Goal: Task Accomplishment & Management: Complete application form

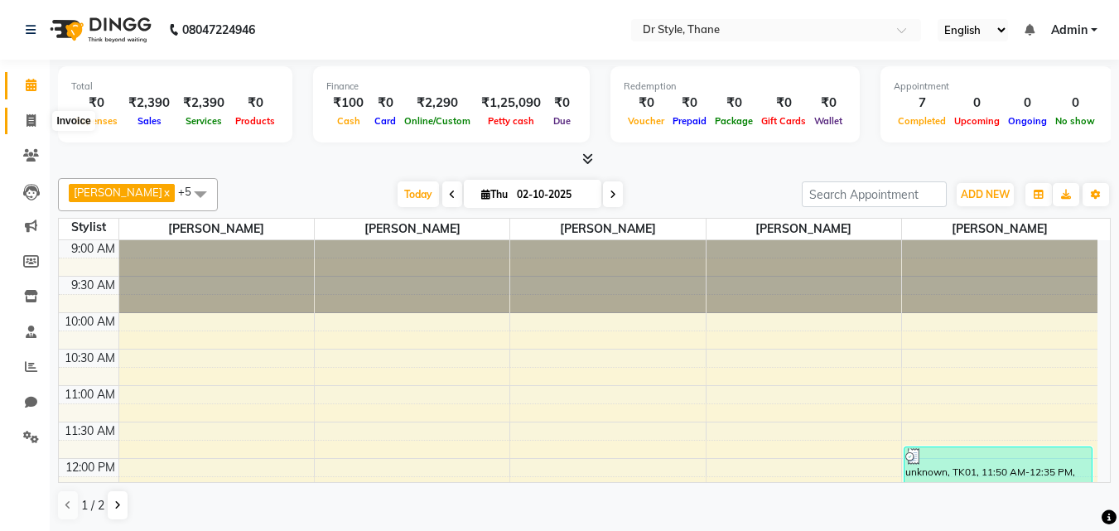
click at [29, 127] on span at bounding box center [31, 121] width 29 height 19
select select "7832"
select select "service"
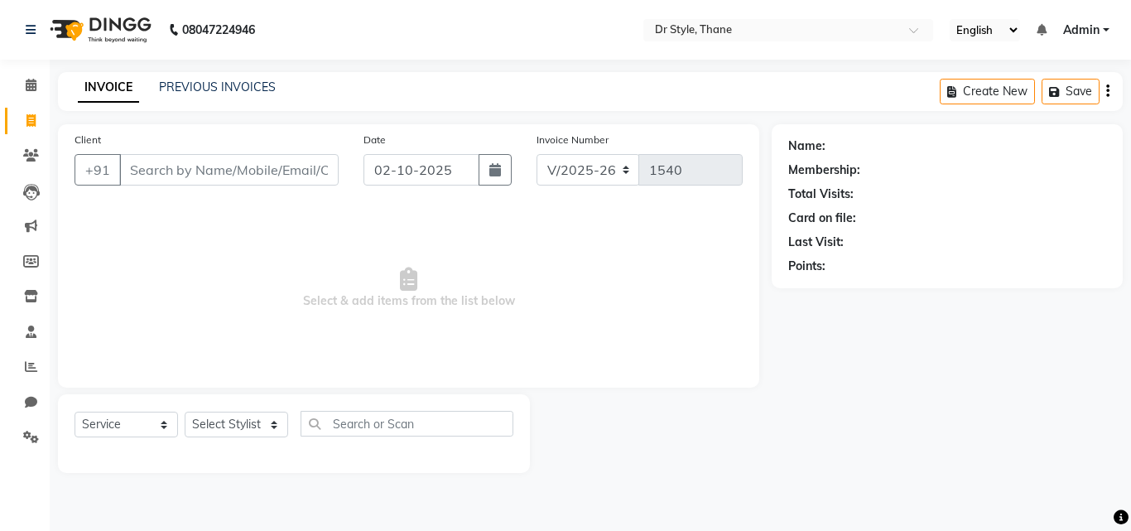
click at [171, 170] on input "Client" at bounding box center [228, 169] width 219 height 31
click at [221, 183] on input "Client" at bounding box center [228, 169] width 219 height 31
type input "u"
click at [234, 167] on input "Client" at bounding box center [228, 169] width 219 height 31
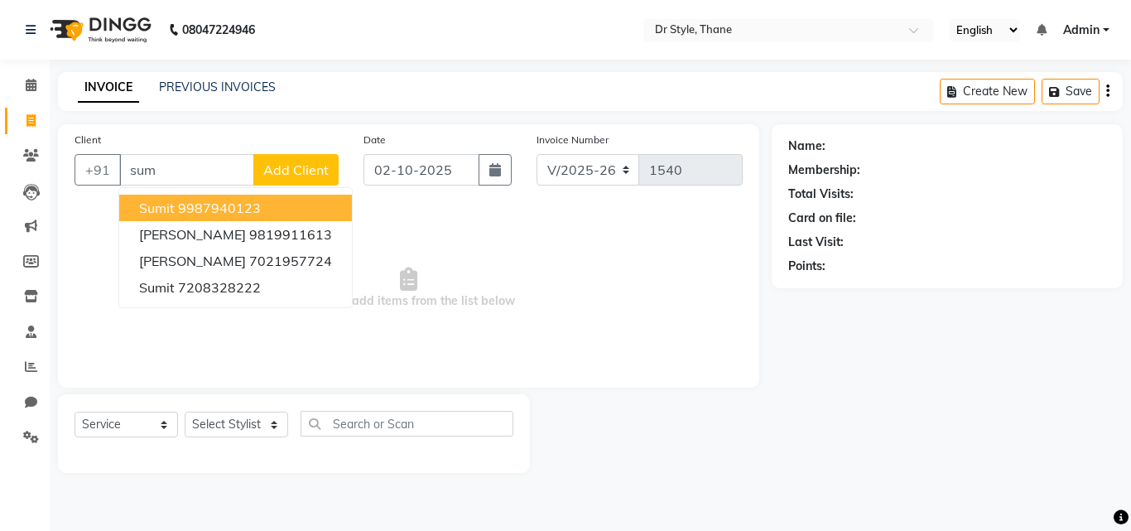
click at [197, 204] on ngb-highlight "9987940123" at bounding box center [219, 208] width 83 height 17
type input "9987940123"
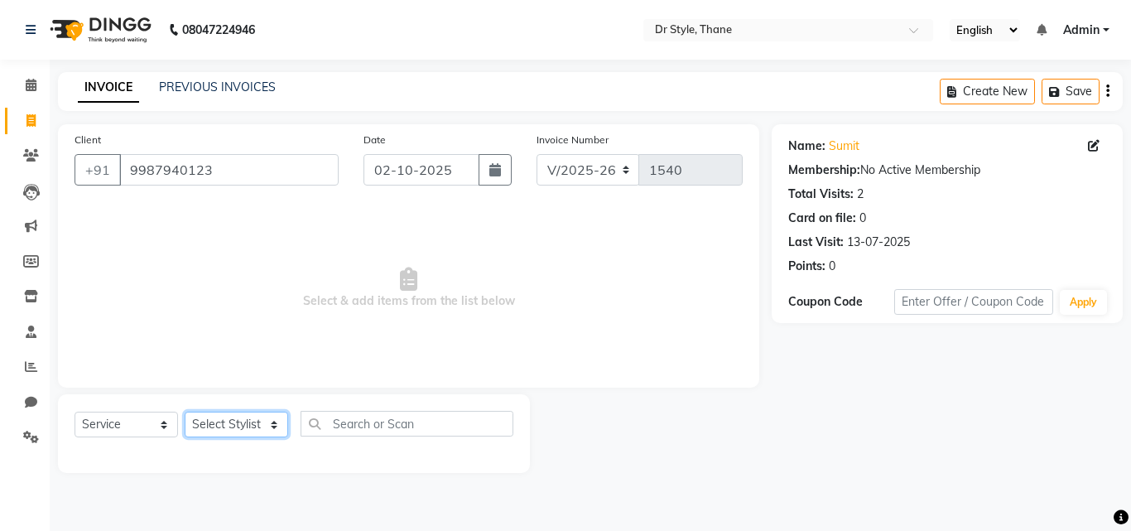
click at [219, 427] on select "Select Stylist [PERSON_NAME] [PERSON_NAME] [PERSON_NAME] [PERSON_NAME] [PERSON_…" at bounding box center [237, 425] width 104 height 26
select select "80995"
click at [185, 412] on select "Select Stylist [PERSON_NAME] [PERSON_NAME] [PERSON_NAME] [PERSON_NAME] [PERSON_…" at bounding box center [237, 425] width 104 height 26
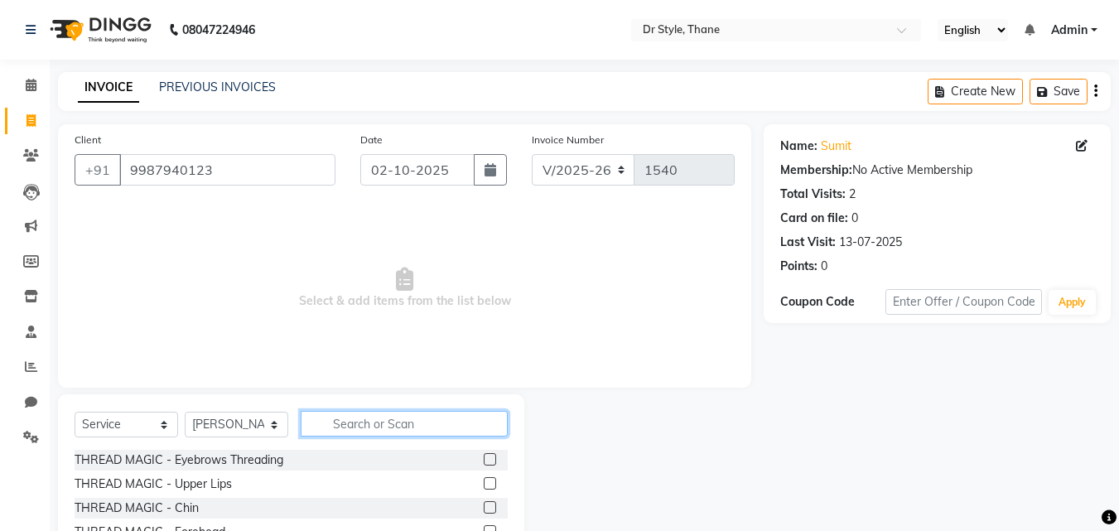
click at [344, 432] on input "text" at bounding box center [404, 424] width 207 height 26
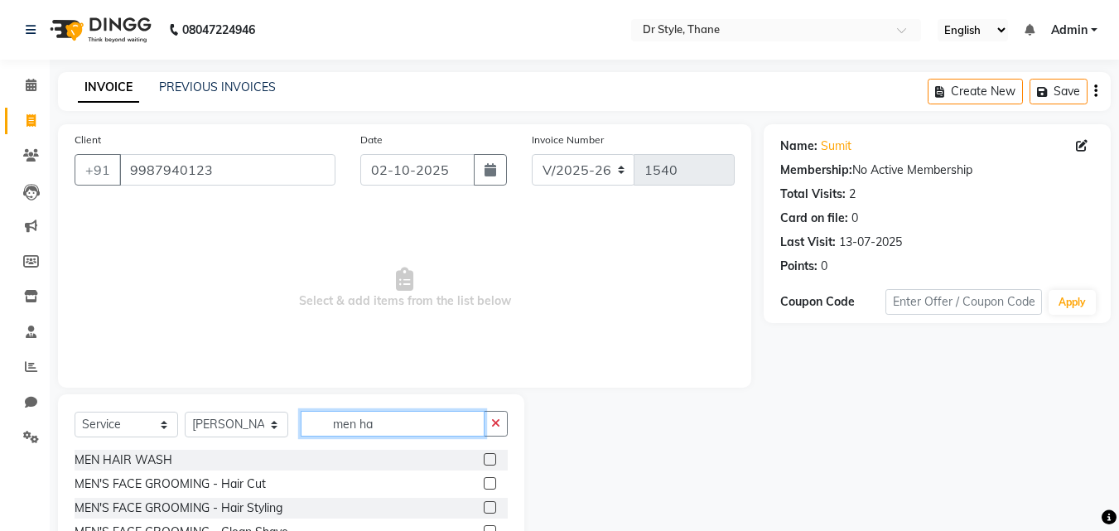
type input "men ha"
click at [488, 483] on label at bounding box center [490, 483] width 12 height 12
click at [488, 483] on input "checkbox" at bounding box center [489, 484] width 11 height 11
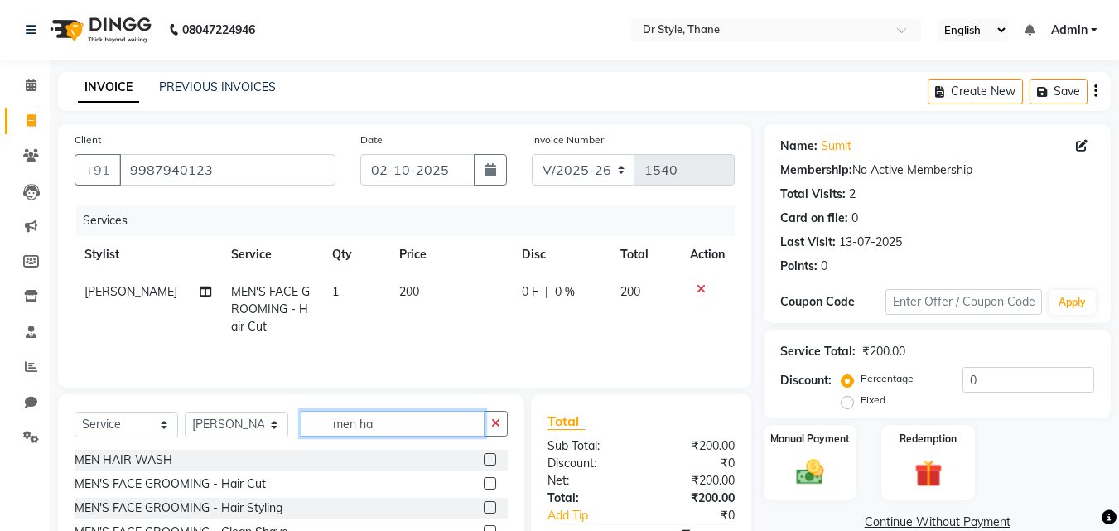
checkbox input "false"
click at [436, 419] on input "men ha" at bounding box center [393, 424] width 184 height 26
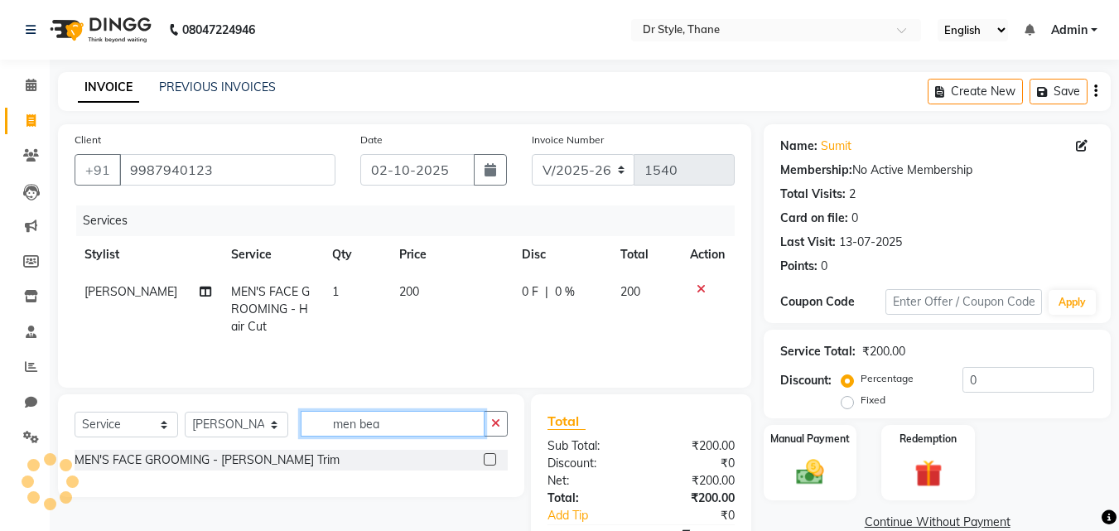
type input "men bea"
click at [491, 458] on label at bounding box center [490, 459] width 12 height 12
click at [491, 458] on input "checkbox" at bounding box center [489, 460] width 11 height 11
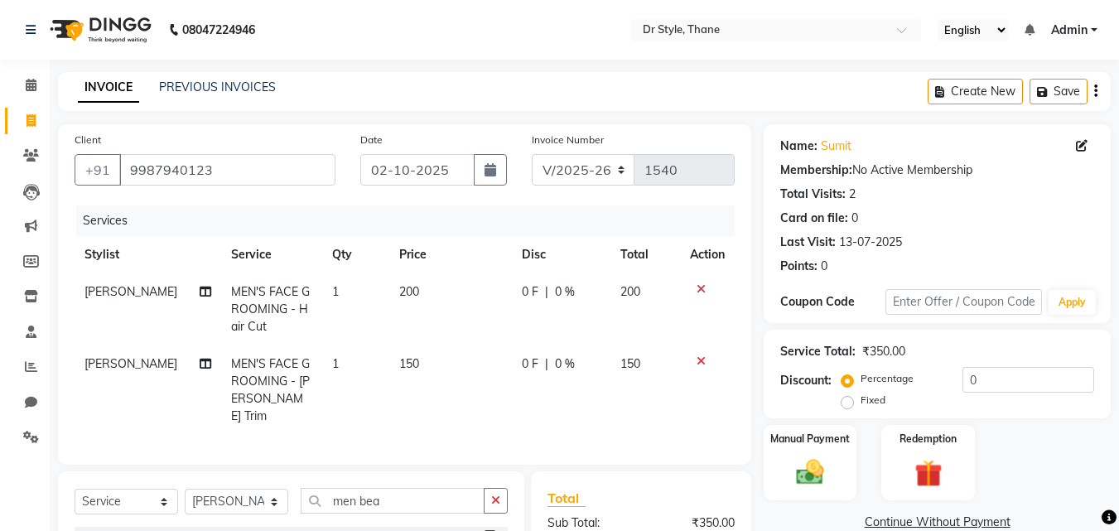
checkbox input "false"
click at [790, 462] on img at bounding box center [810, 472] width 46 height 33
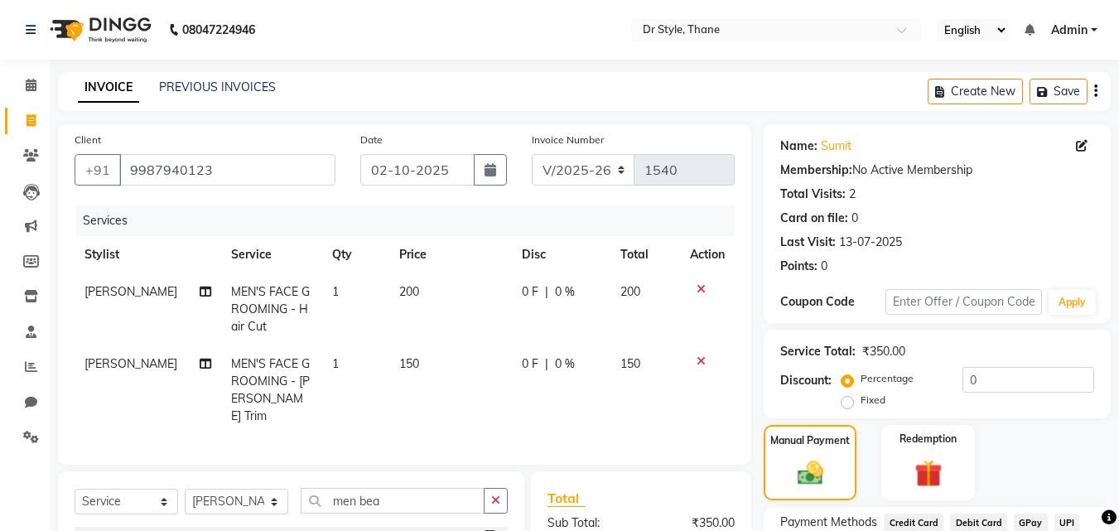
scroll to position [169, 0]
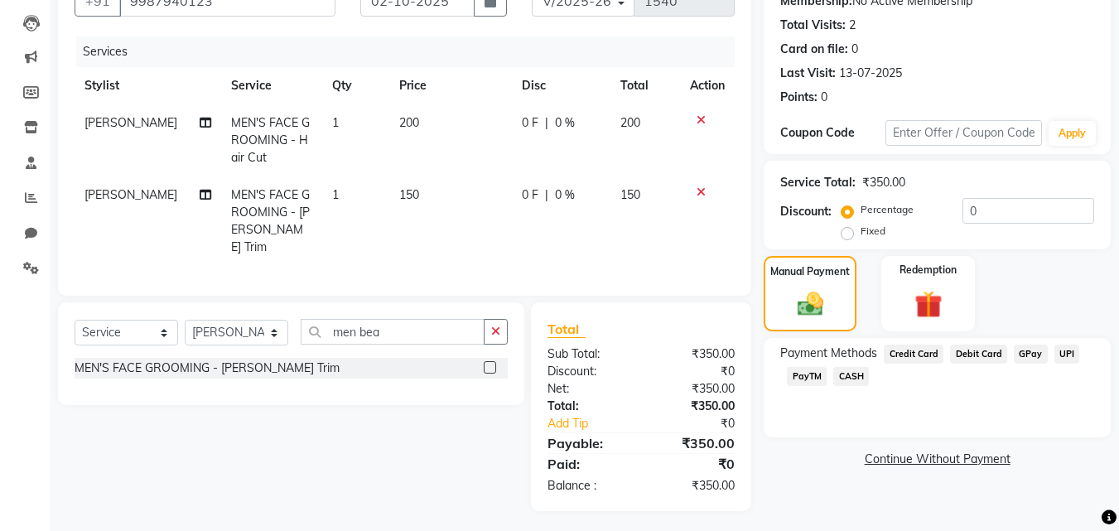
click at [1016, 354] on span "GPay" at bounding box center [1031, 354] width 34 height 19
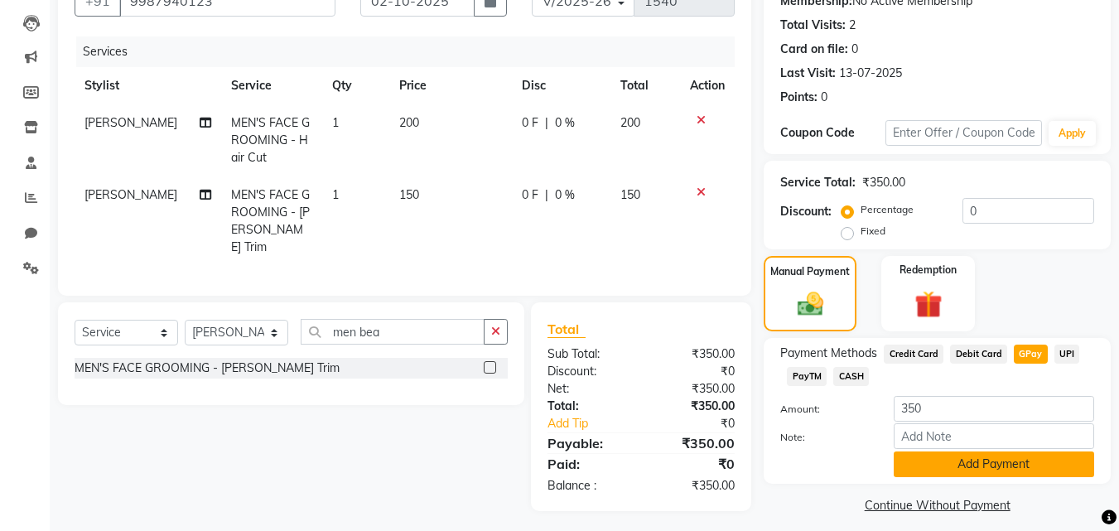
click at [923, 473] on button "Add Payment" at bounding box center [994, 464] width 200 height 26
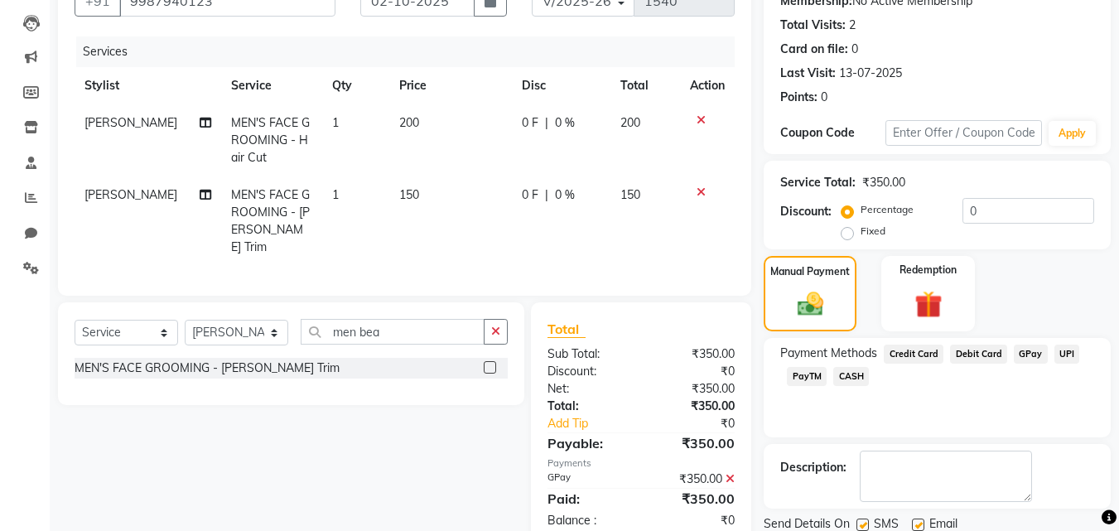
scroll to position [228, 0]
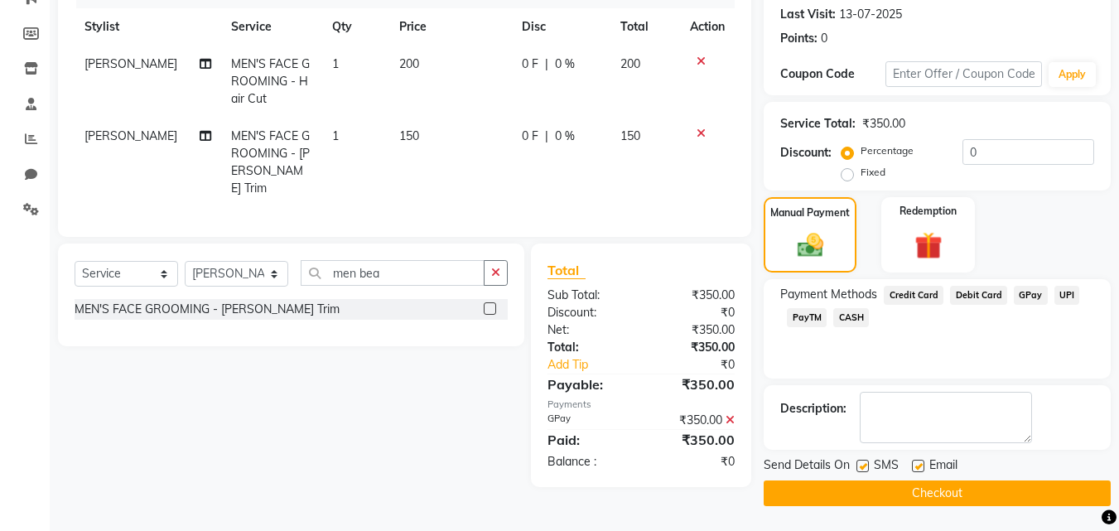
click at [890, 491] on button "Checkout" at bounding box center [937, 493] width 347 height 26
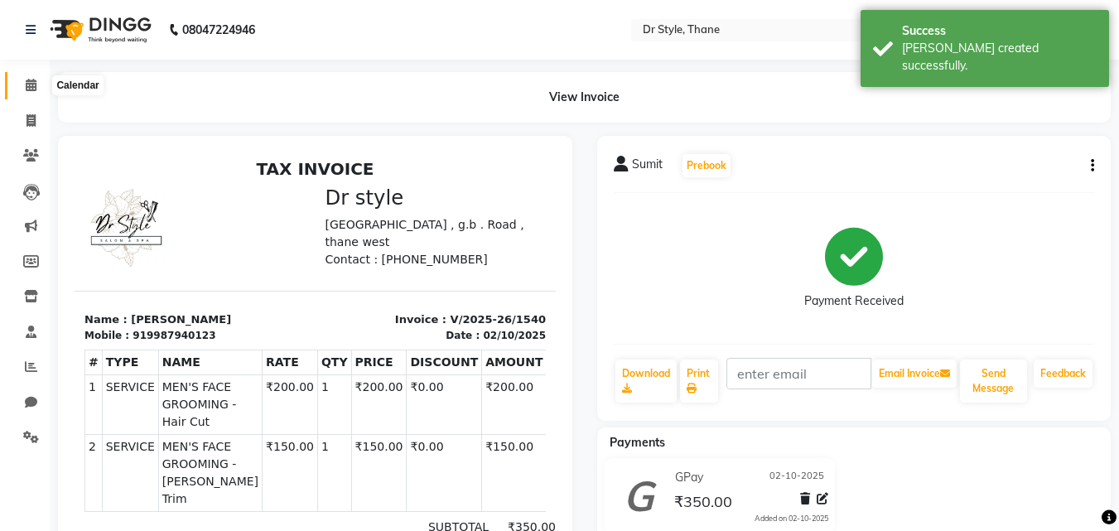
click at [28, 89] on icon at bounding box center [31, 85] width 11 height 12
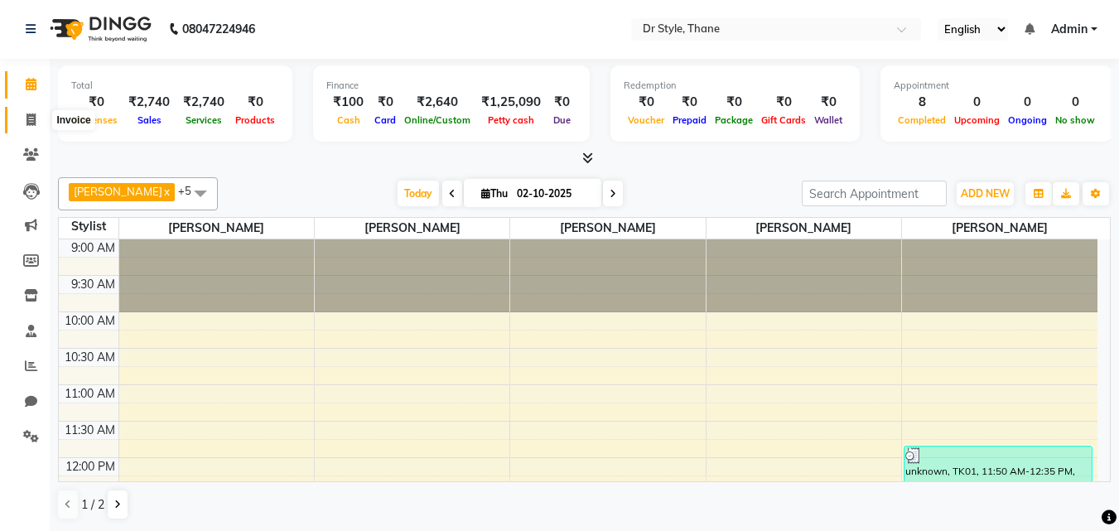
click at [29, 123] on icon at bounding box center [31, 119] width 9 height 12
select select "7832"
select select "service"
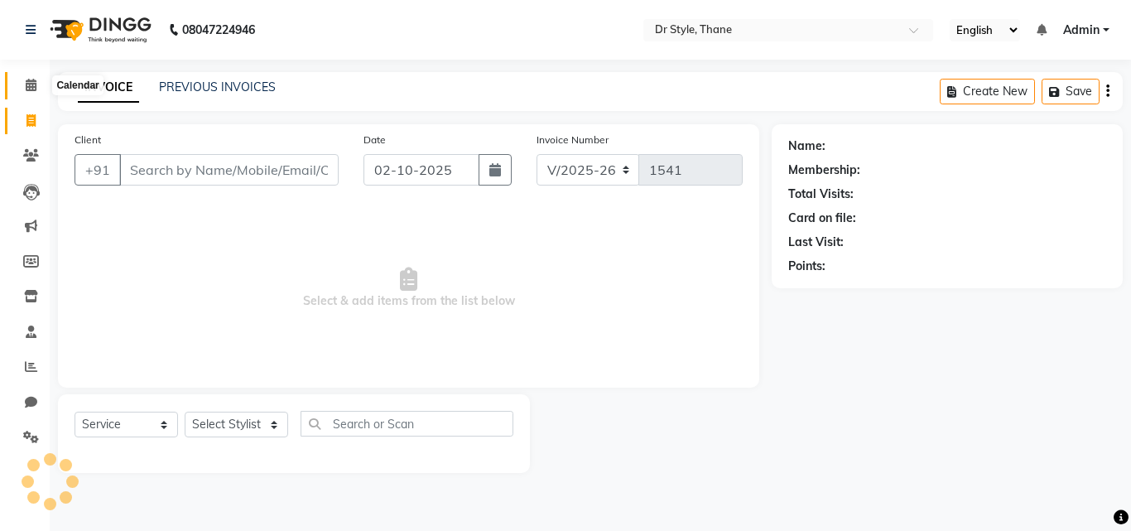
click at [33, 85] on icon at bounding box center [31, 85] width 11 height 12
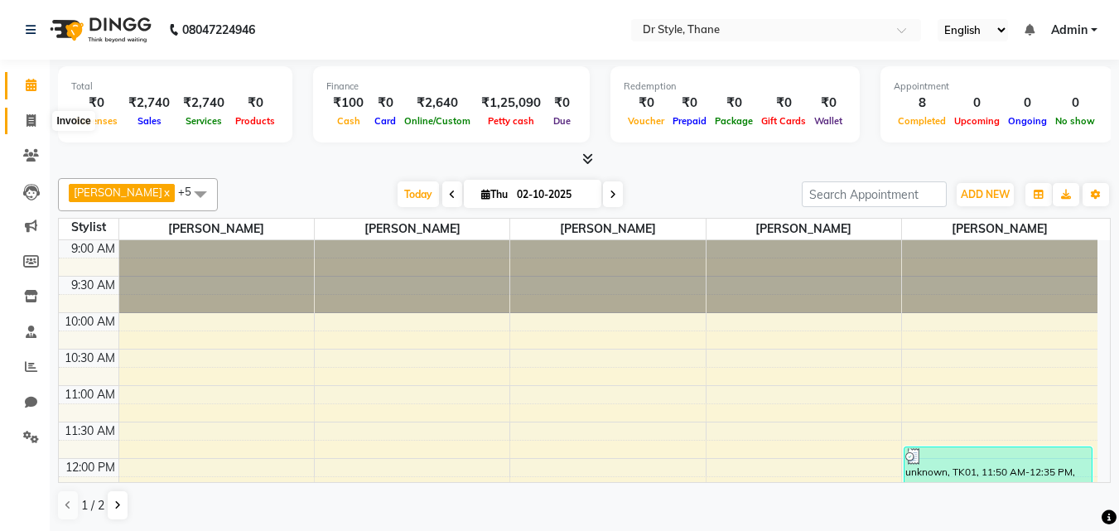
click at [31, 119] on icon at bounding box center [31, 120] width 9 height 12
select select "7832"
select select "service"
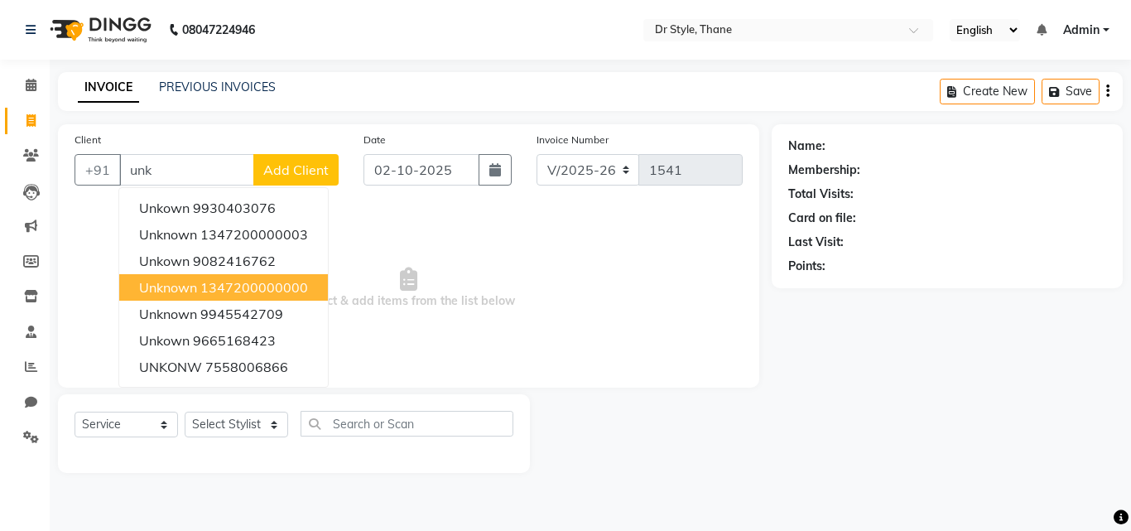
click at [167, 286] on span "unknown" at bounding box center [168, 287] width 58 height 17
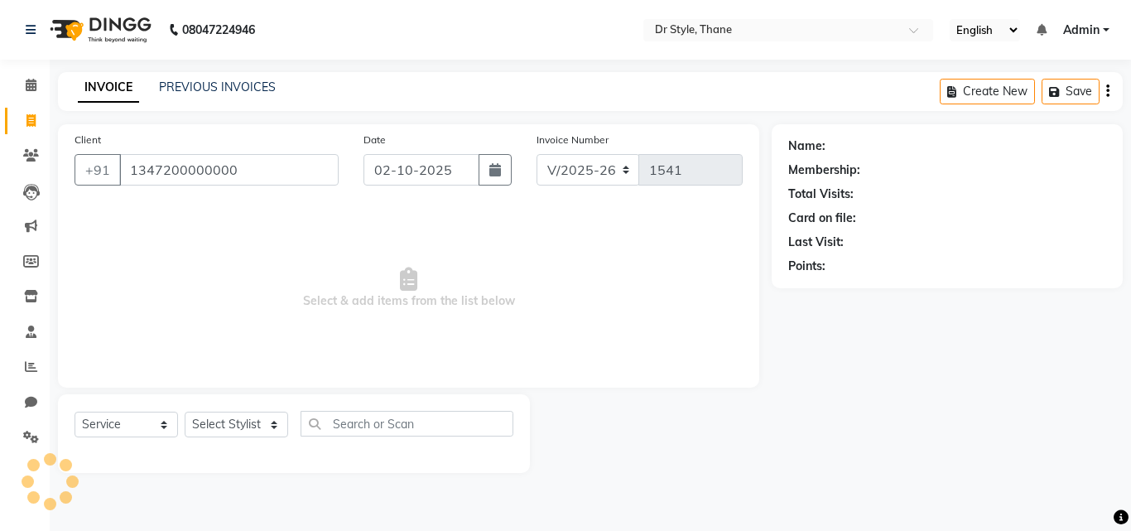
type input "1347200000000"
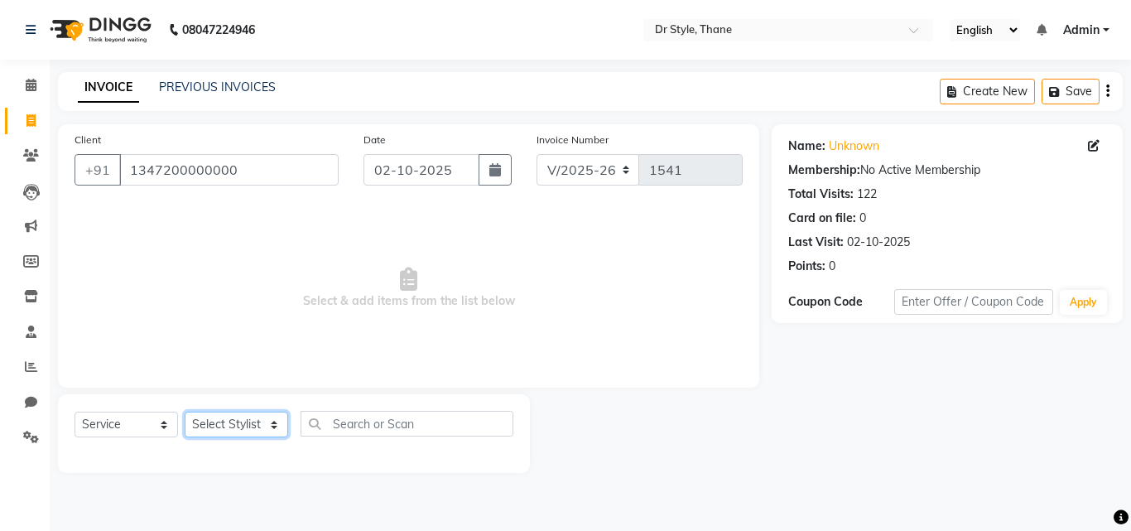
click at [224, 415] on select "Select Stylist [PERSON_NAME] [PERSON_NAME] [PERSON_NAME] [PERSON_NAME] [PERSON_…" at bounding box center [237, 425] width 104 height 26
select select "91939"
click at [185, 412] on select "Select Stylist [PERSON_NAME] [PERSON_NAME] [PERSON_NAME] [PERSON_NAME] [PERSON_…" at bounding box center [237, 425] width 104 height 26
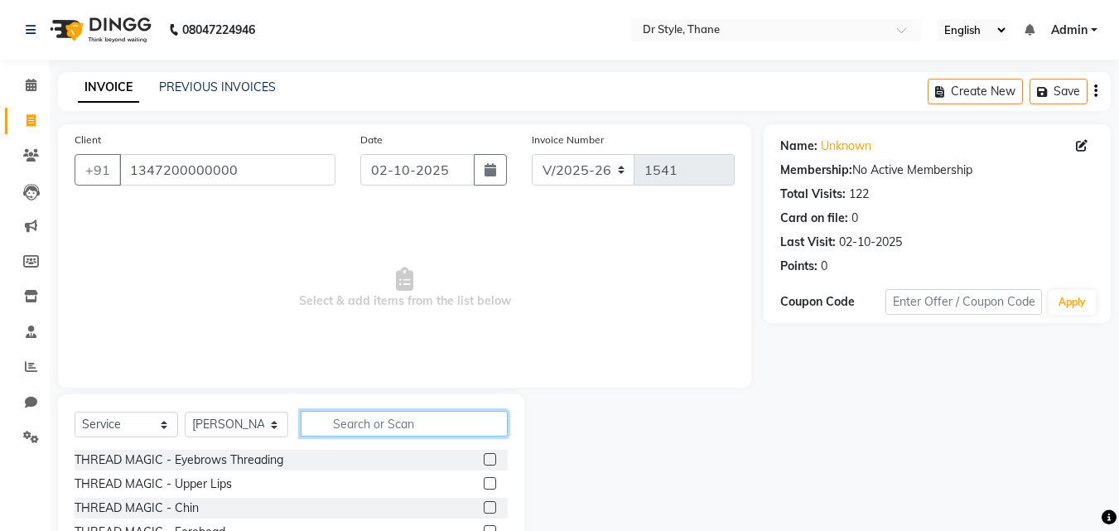
click at [336, 429] on input "text" at bounding box center [404, 424] width 207 height 26
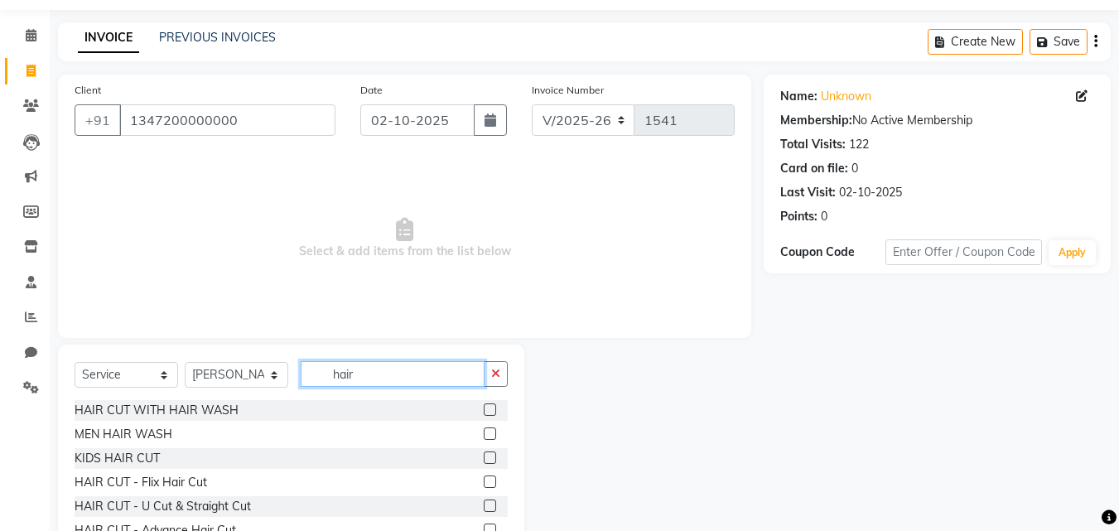
scroll to position [133, 0]
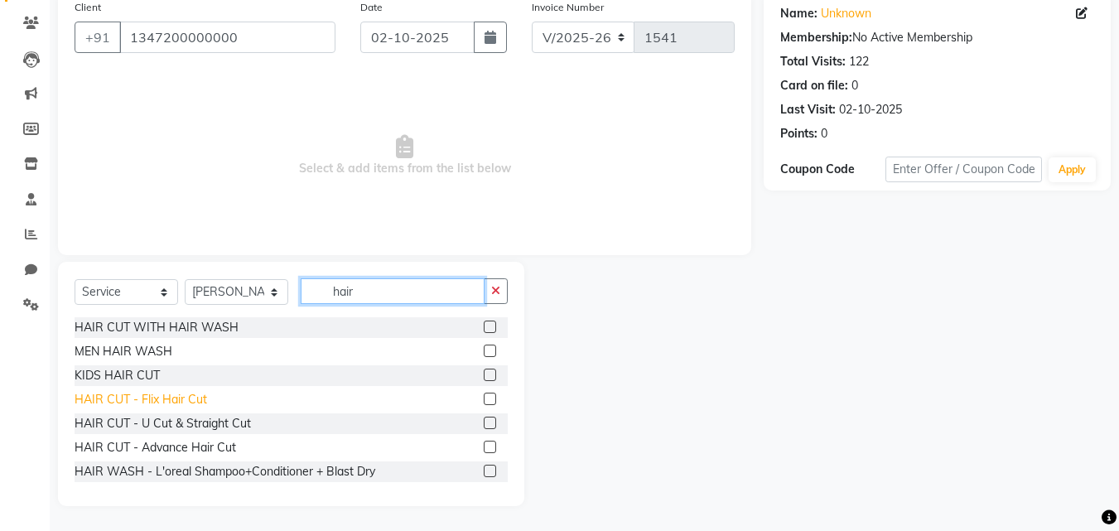
type input "hair"
click at [172, 394] on div "HAIR CUT - Flix Hair Cut" at bounding box center [141, 399] width 133 height 17
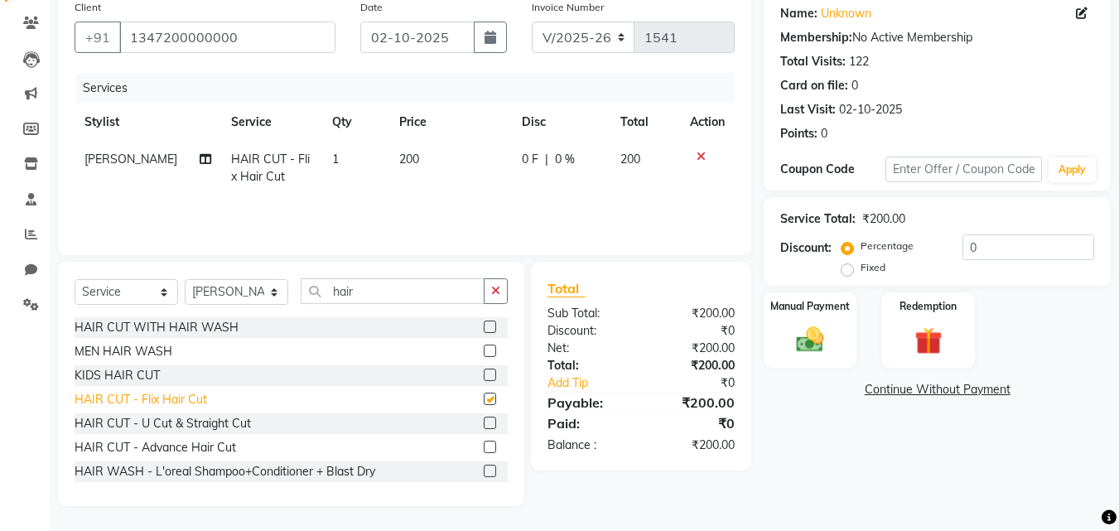
checkbox input "false"
click at [817, 336] on img at bounding box center [810, 339] width 46 height 33
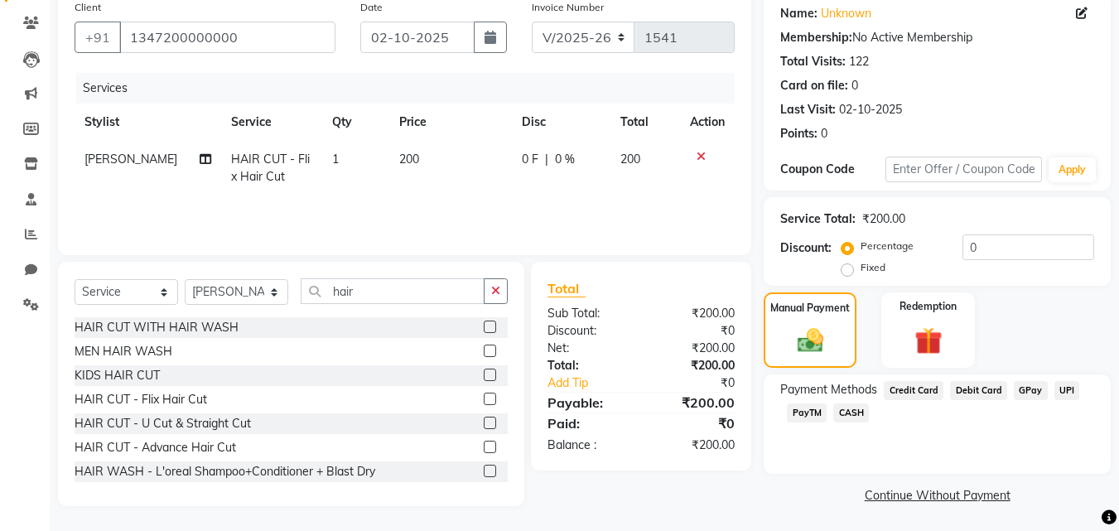
click at [1027, 393] on span "GPay" at bounding box center [1031, 390] width 34 height 19
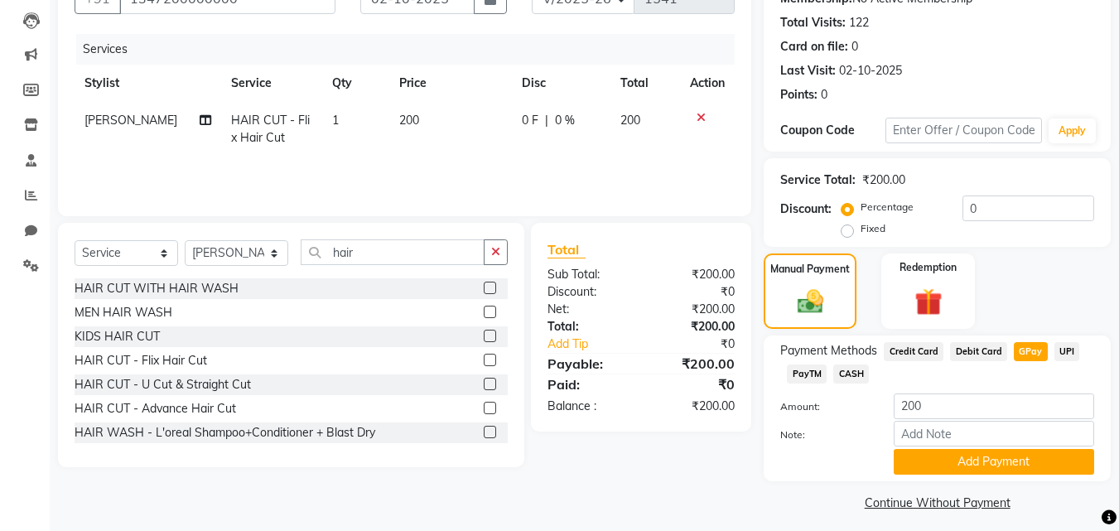
scroll to position [181, 0]
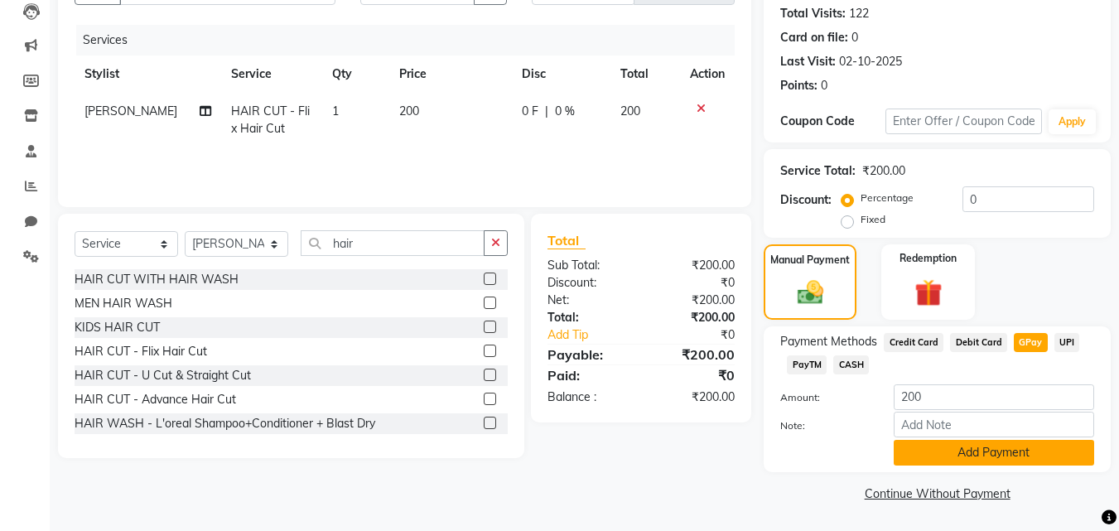
click at [981, 454] on button "Add Payment" at bounding box center [994, 453] width 200 height 26
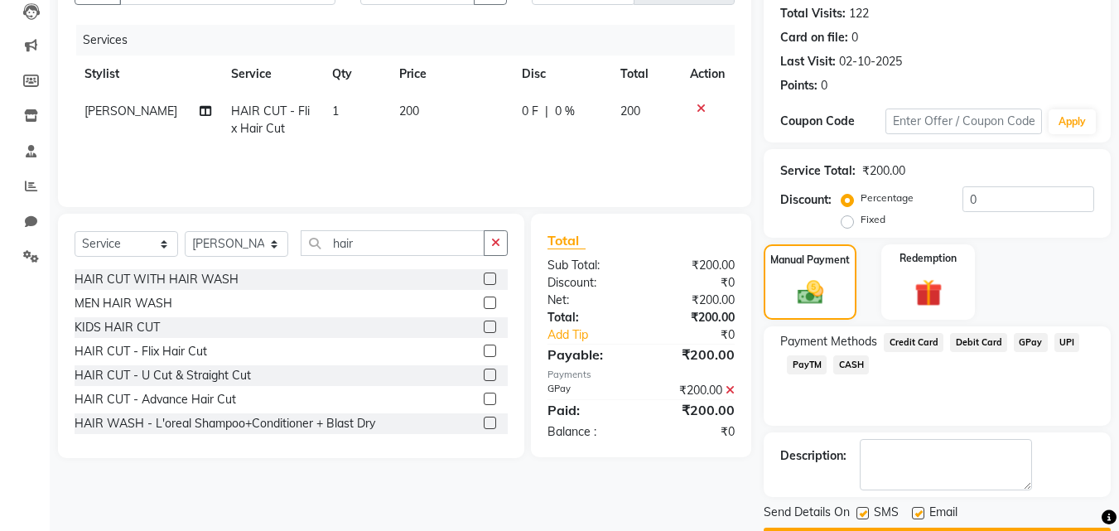
scroll to position [228, 0]
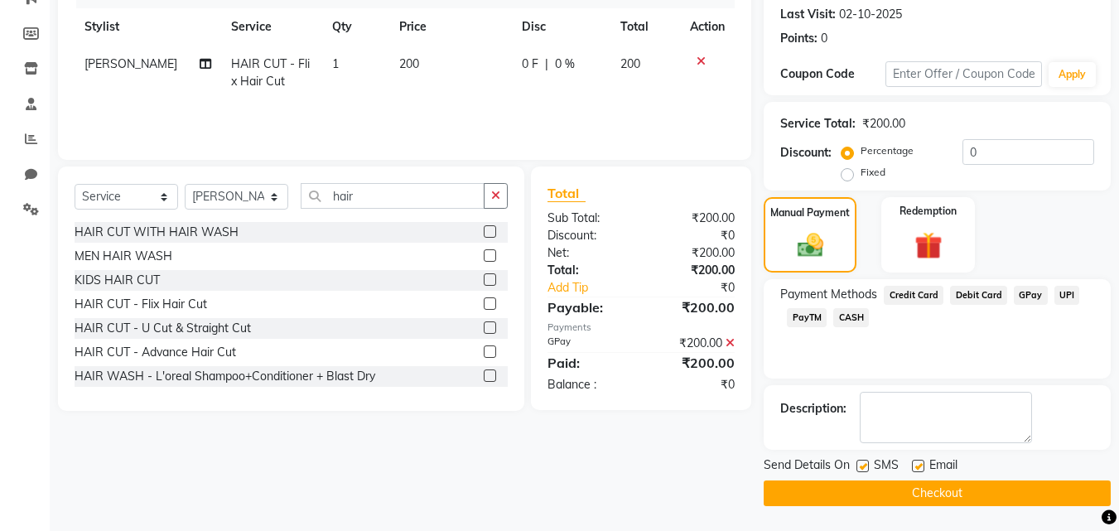
click at [923, 464] on label at bounding box center [918, 466] width 12 height 12
click at [923, 464] on input "checkbox" at bounding box center [917, 466] width 11 height 11
checkbox input "false"
click at [864, 461] on label at bounding box center [862, 466] width 12 height 12
click at [864, 461] on input "checkbox" at bounding box center [861, 466] width 11 height 11
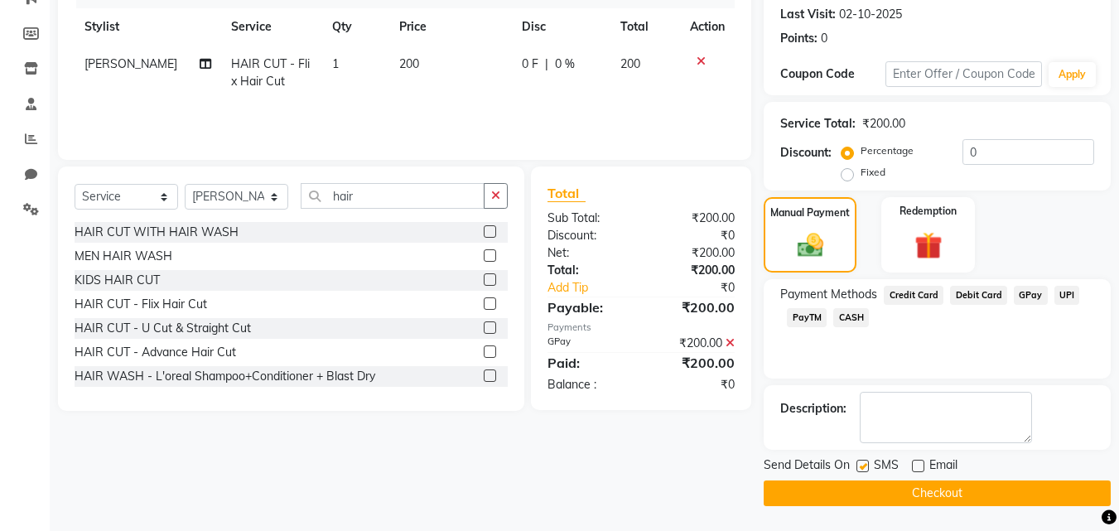
checkbox input "false"
click at [856, 489] on button "Checkout" at bounding box center [937, 493] width 347 height 26
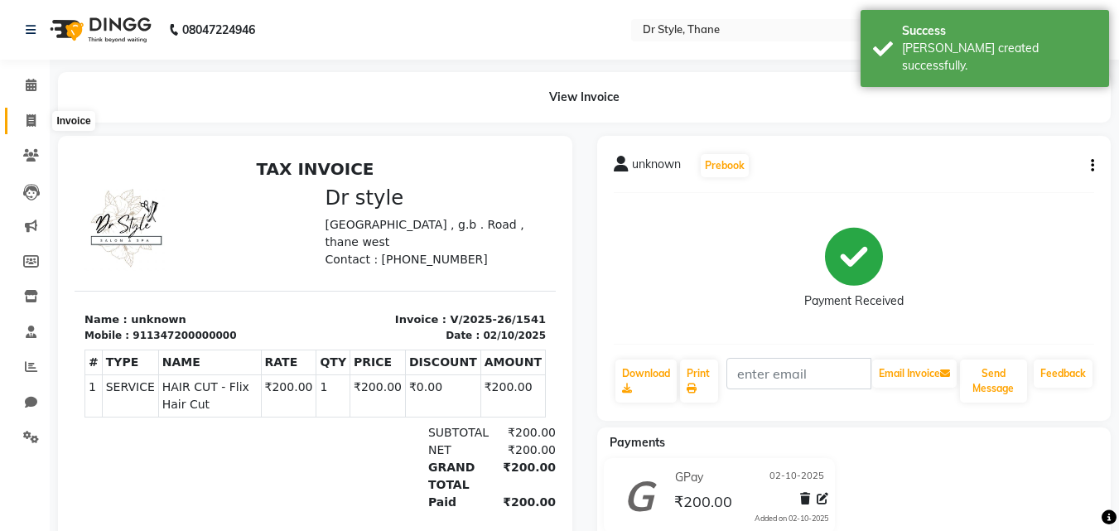
click at [22, 116] on span at bounding box center [31, 121] width 29 height 19
select select "7832"
select select "service"
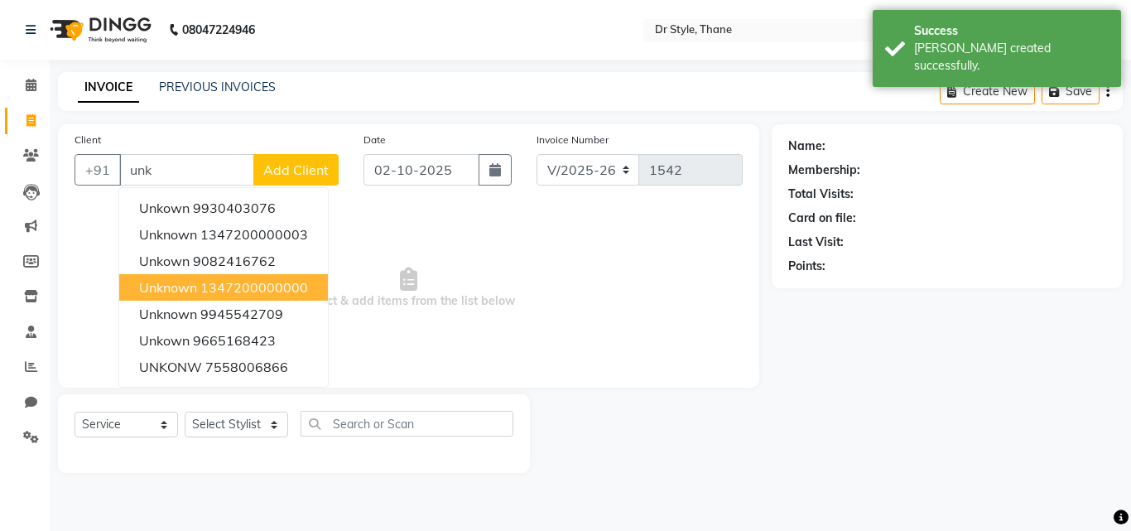
click at [188, 290] on span "unknown" at bounding box center [168, 287] width 58 height 17
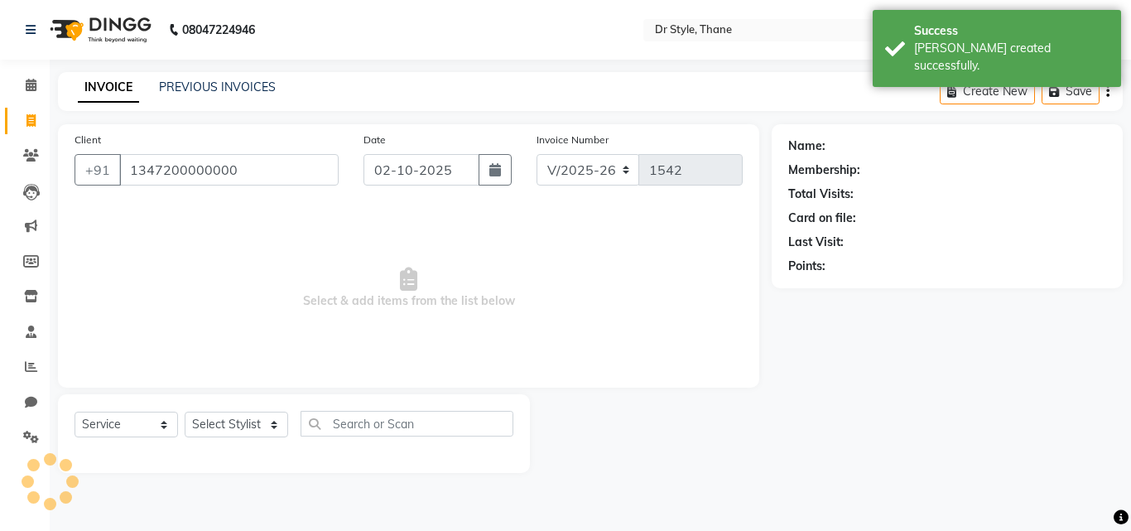
type input "1347200000000"
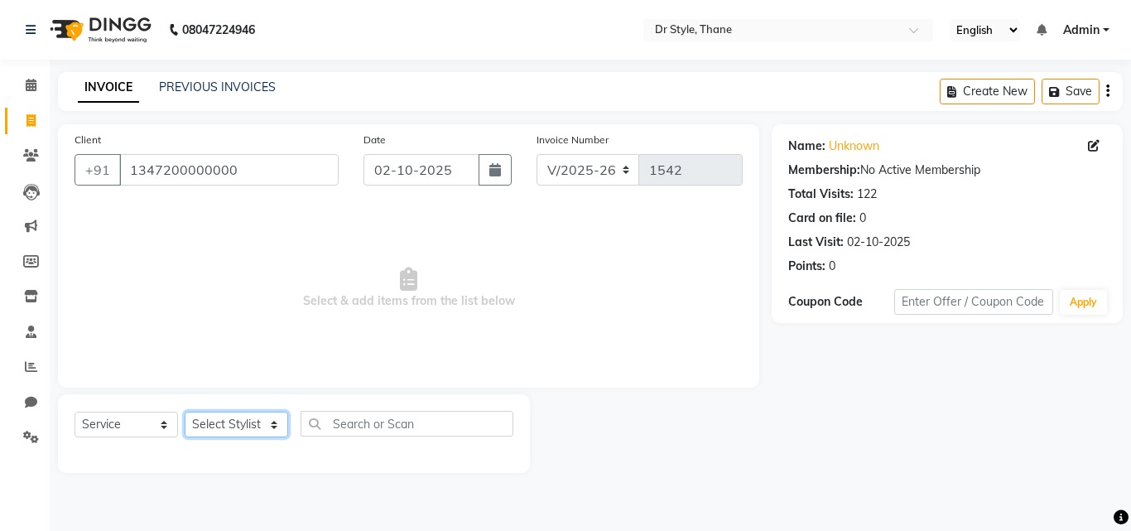
click at [206, 422] on select "Select Stylist [PERSON_NAME] [PERSON_NAME] [PERSON_NAME] [PERSON_NAME] [PERSON_…" at bounding box center [237, 425] width 104 height 26
select select "92022"
click at [185, 412] on select "Select Stylist [PERSON_NAME] [PERSON_NAME] [PERSON_NAME] [PERSON_NAME] [PERSON_…" at bounding box center [237, 425] width 104 height 26
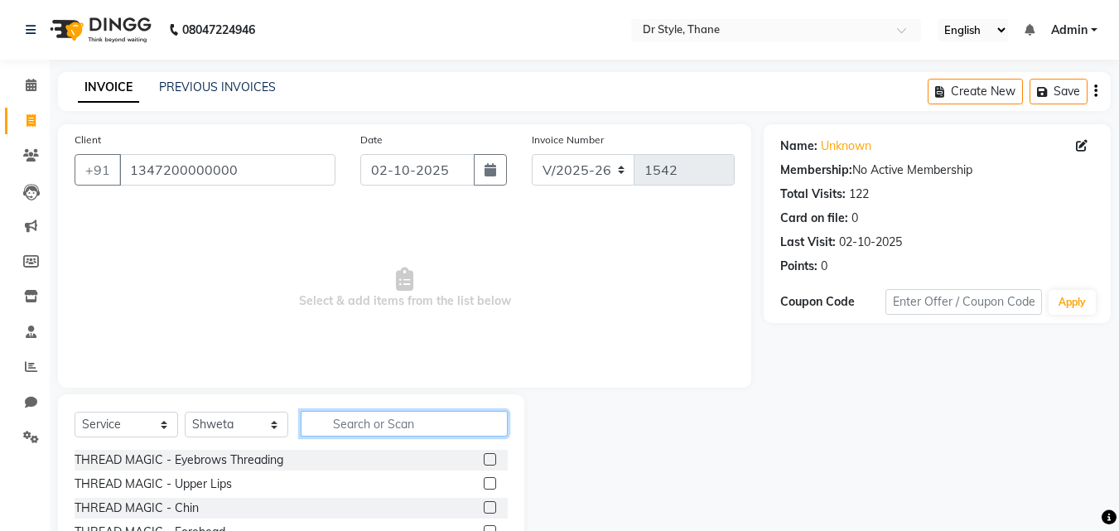
click at [340, 417] on input "text" at bounding box center [404, 424] width 207 height 26
type input "thre"
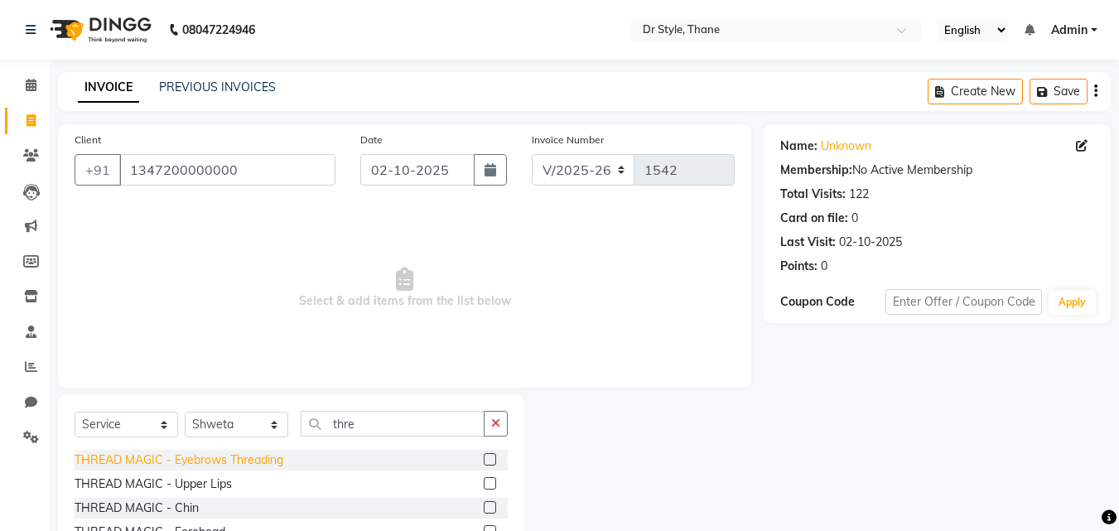
click at [224, 465] on div "THREAD MAGIC - Eyebrows Threading" at bounding box center [179, 459] width 209 height 17
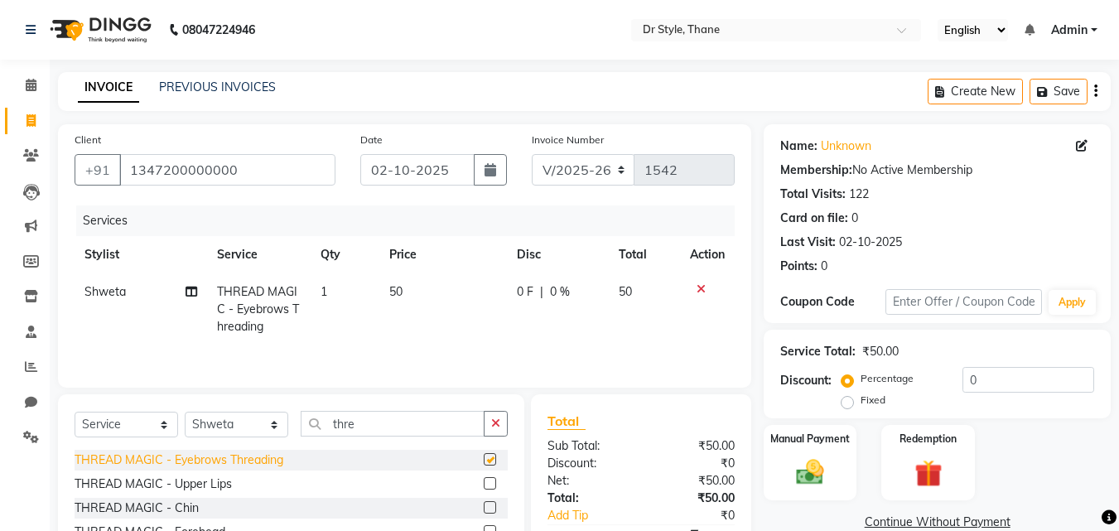
checkbox input "false"
click at [152, 525] on div "THREAD MAGIC - Forehead" at bounding box center [150, 529] width 151 height 17
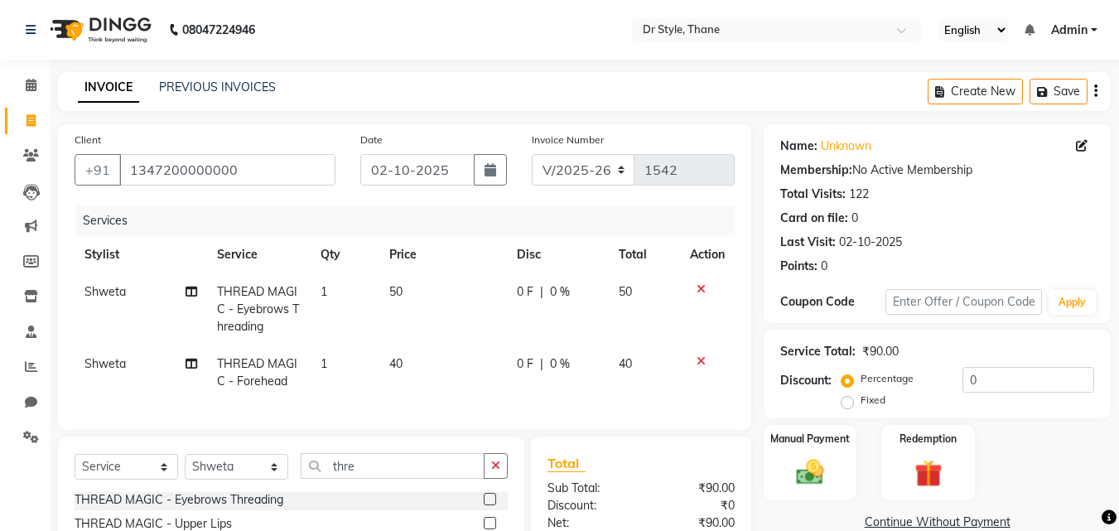
checkbox input "false"
click at [236, 472] on select "Select Stylist [PERSON_NAME] [PERSON_NAME] [PERSON_NAME] [PERSON_NAME] [PERSON_…" at bounding box center [237, 467] width 104 height 26
select select "80995"
click at [185, 466] on select "Select Stylist [PERSON_NAME] [PERSON_NAME] [PERSON_NAME] [PERSON_NAME] [PERSON_…" at bounding box center [237, 467] width 104 height 26
click at [385, 479] on input "thre" at bounding box center [393, 466] width 184 height 26
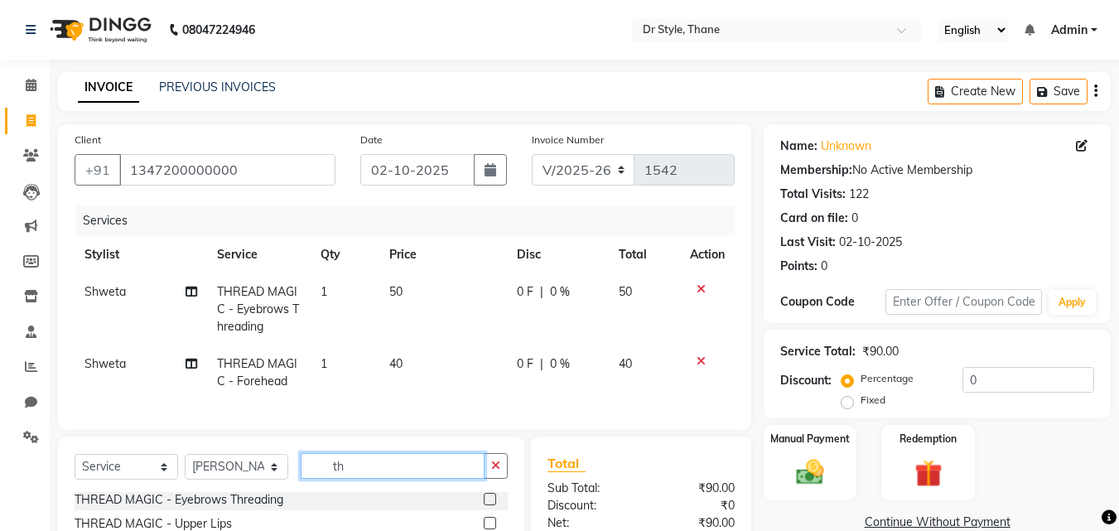
type input "t"
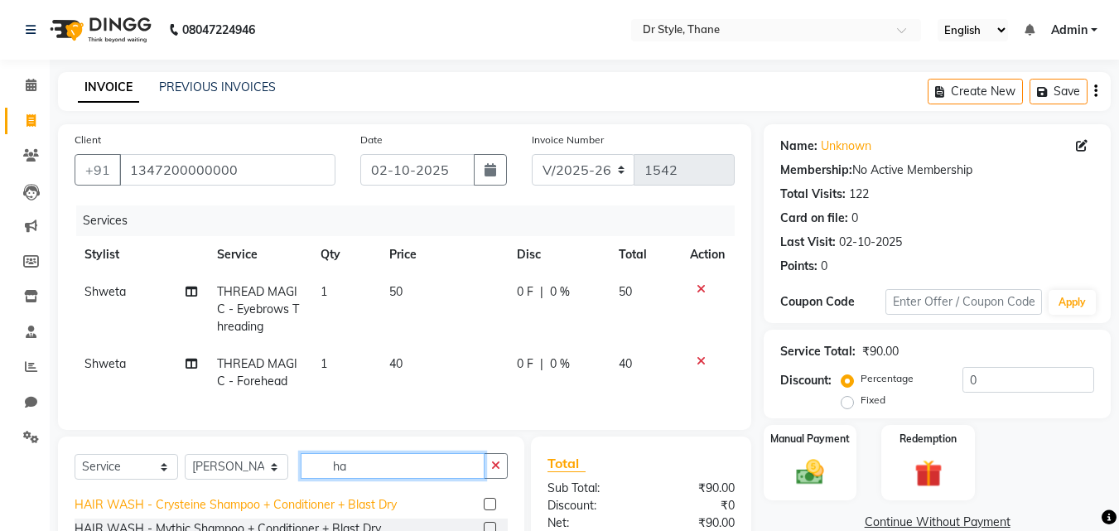
type input "h"
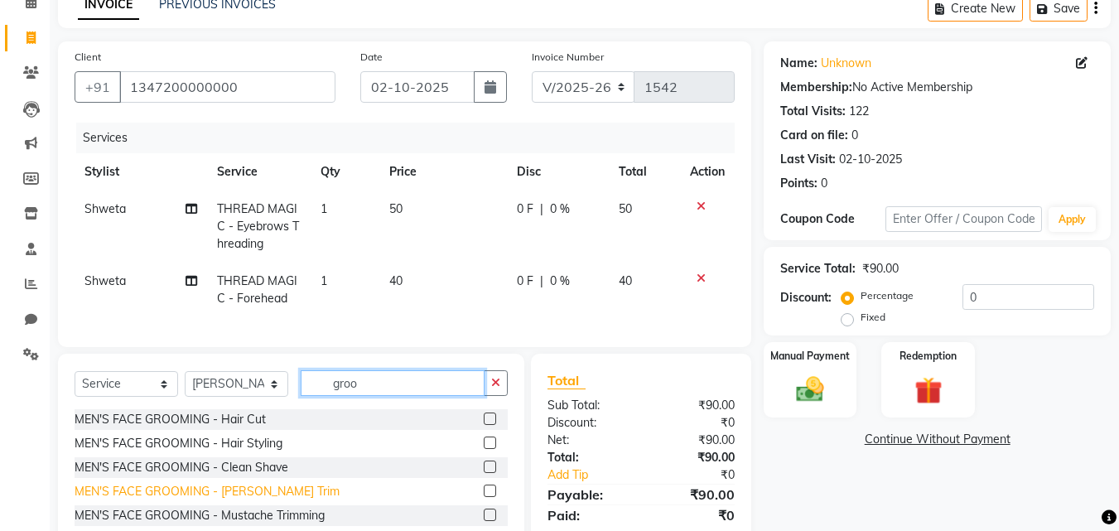
type input "groo"
click at [180, 500] on div "MEN'S FACE GROOMING - [PERSON_NAME] Trim" at bounding box center [207, 491] width 265 height 17
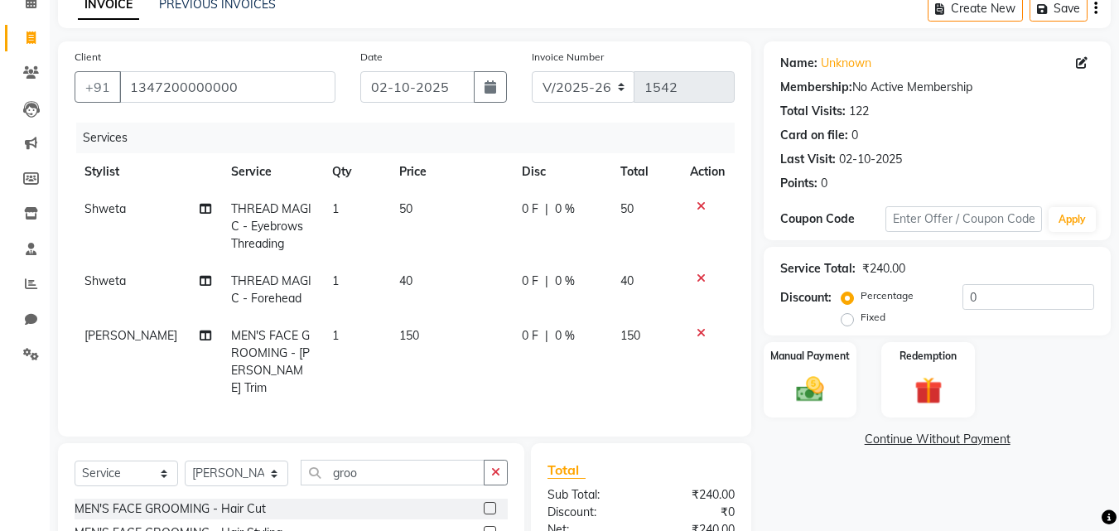
checkbox input "false"
click at [802, 378] on img at bounding box center [810, 389] width 46 height 33
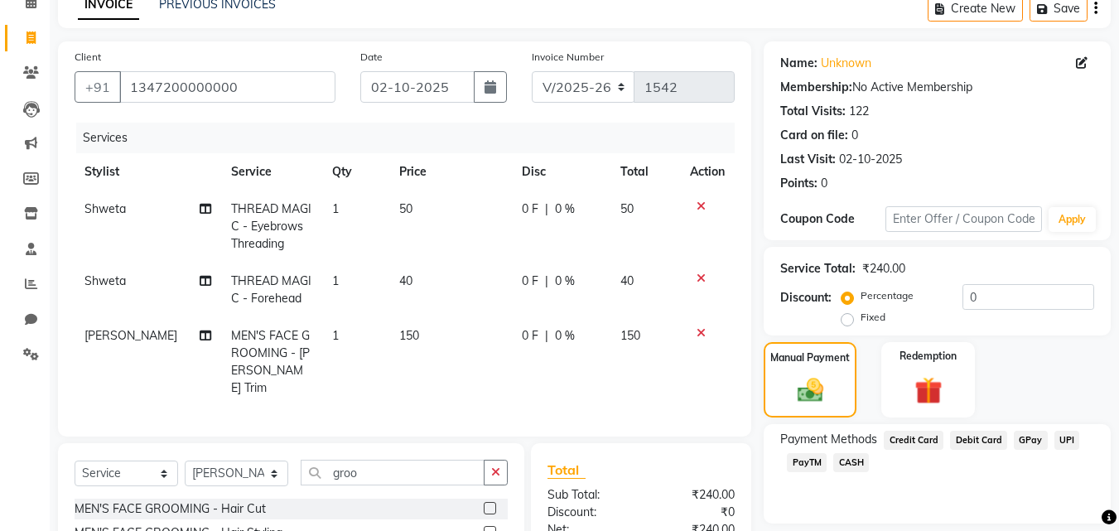
scroll to position [166, 0]
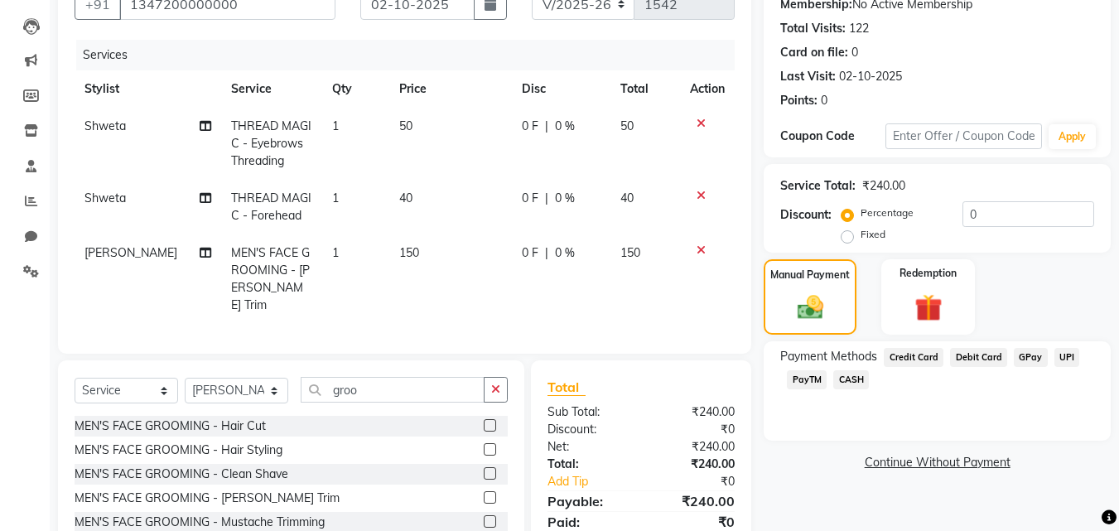
click at [1021, 353] on span "GPay" at bounding box center [1031, 357] width 34 height 19
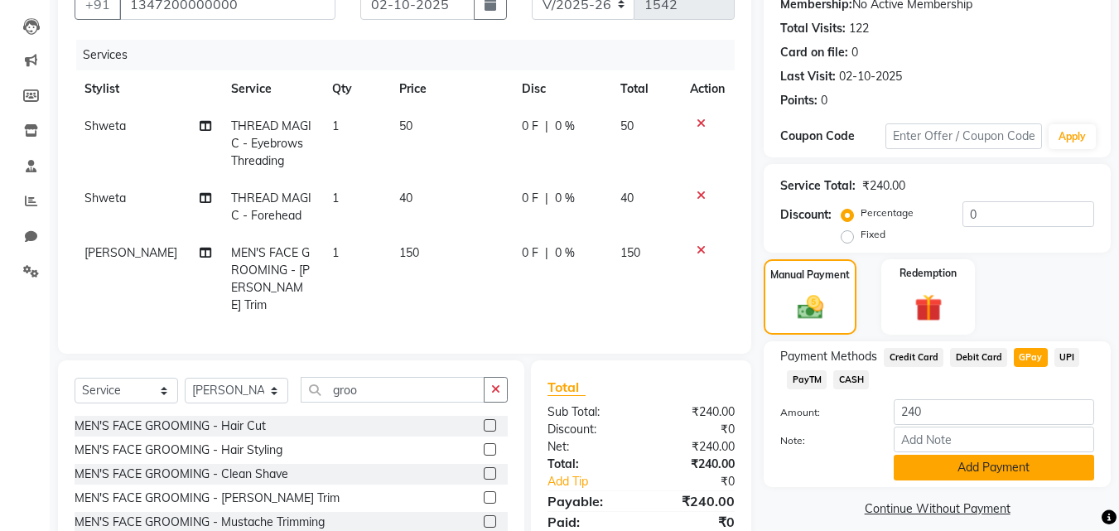
click at [996, 465] on button "Add Payment" at bounding box center [994, 468] width 200 height 26
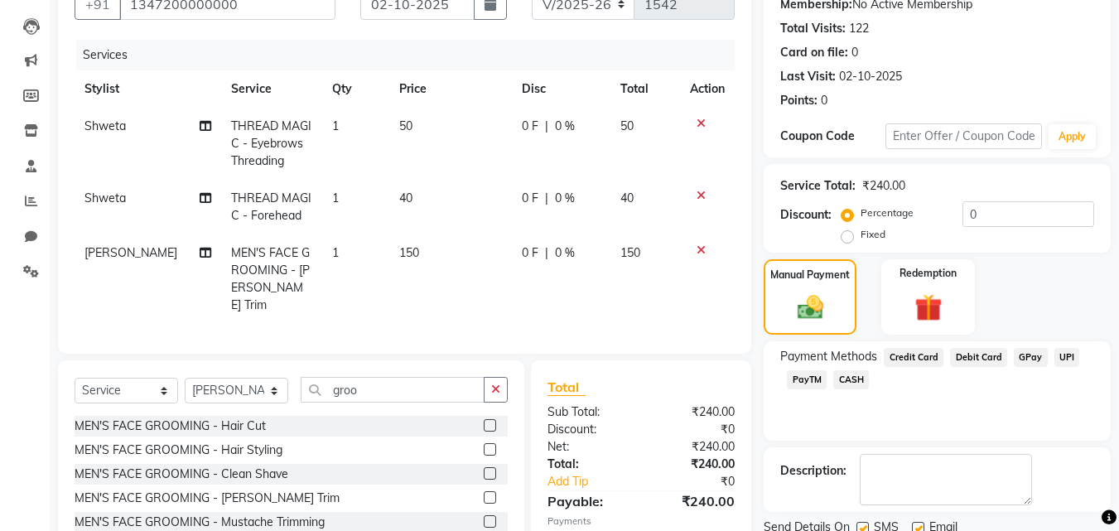
scroll to position [258, 0]
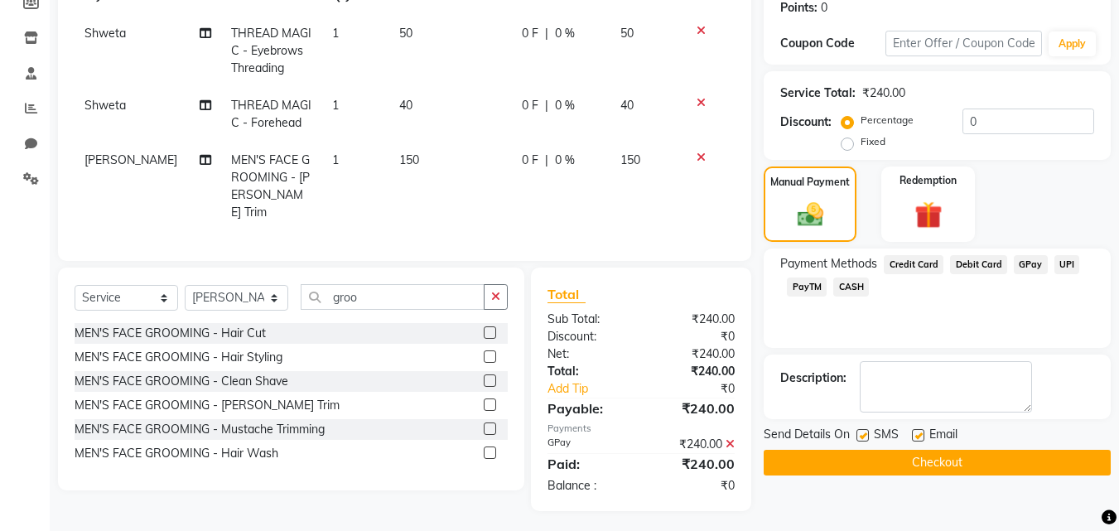
click at [980, 464] on button "Checkout" at bounding box center [937, 463] width 347 height 26
click at [893, 456] on button "Checkout" at bounding box center [937, 463] width 347 height 26
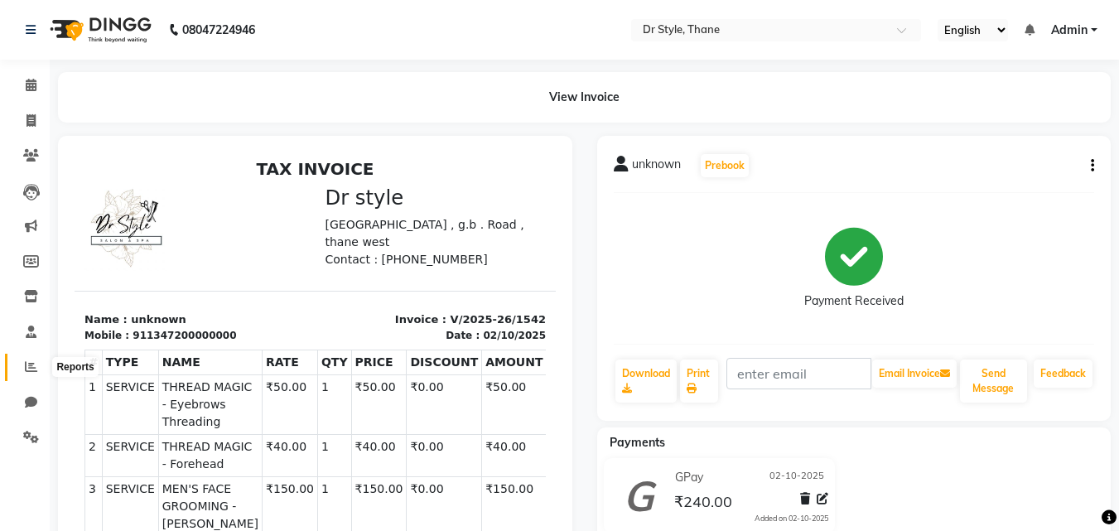
click at [32, 366] on icon at bounding box center [31, 366] width 12 height 12
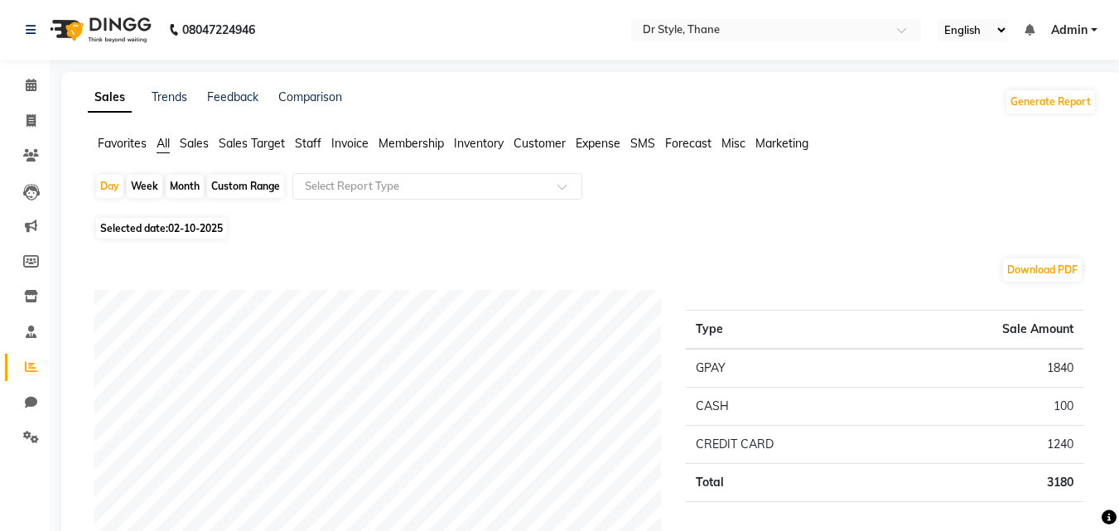
click at [300, 140] on span "Staff" at bounding box center [308, 143] width 27 height 15
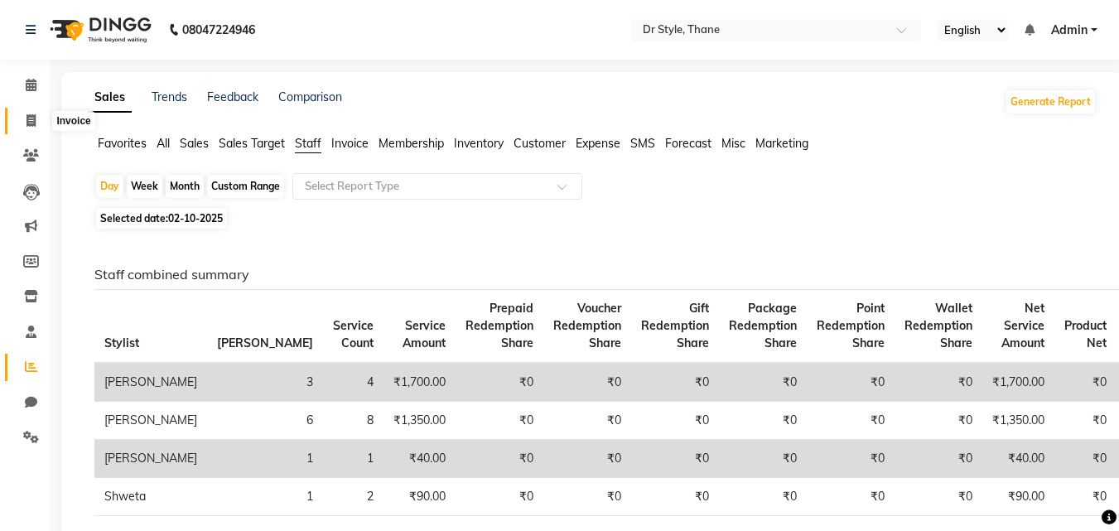
click at [29, 122] on icon at bounding box center [31, 120] width 9 height 12
select select "7832"
select select "service"
